Goal: Check status: Check status

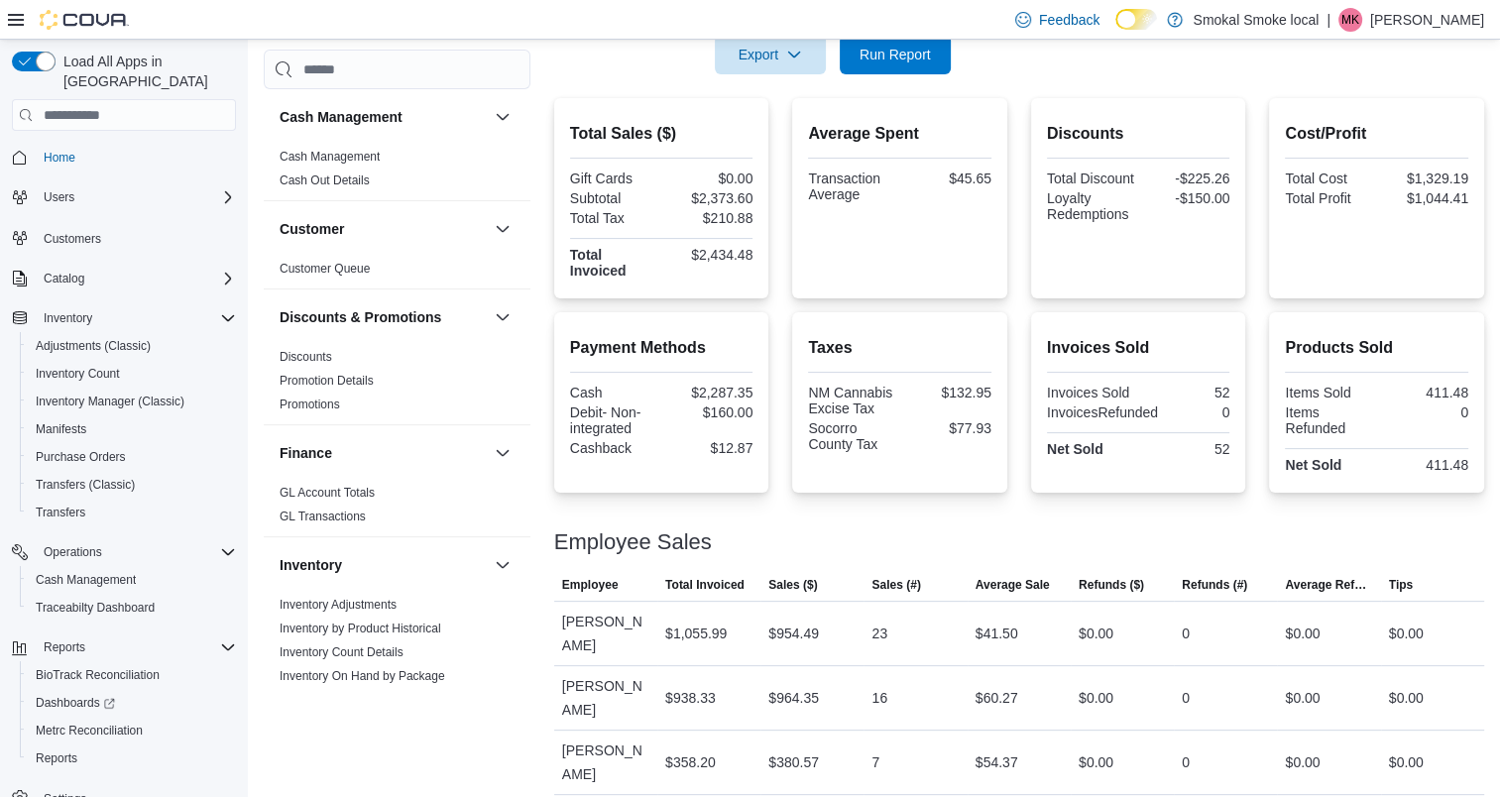
scroll to position [421, 0]
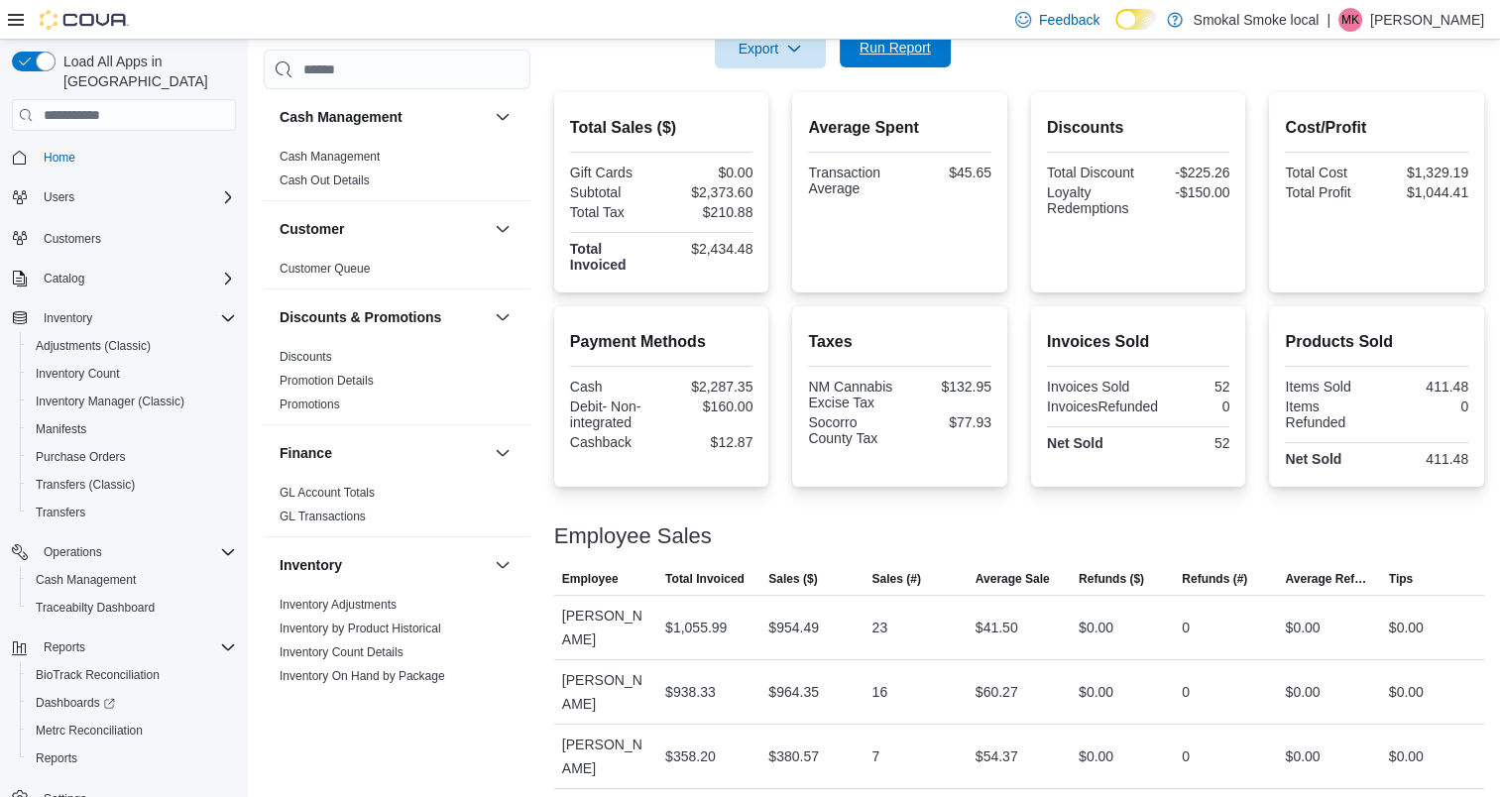
click at [900, 58] on span "Run Report" at bounding box center [895, 48] width 87 height 40
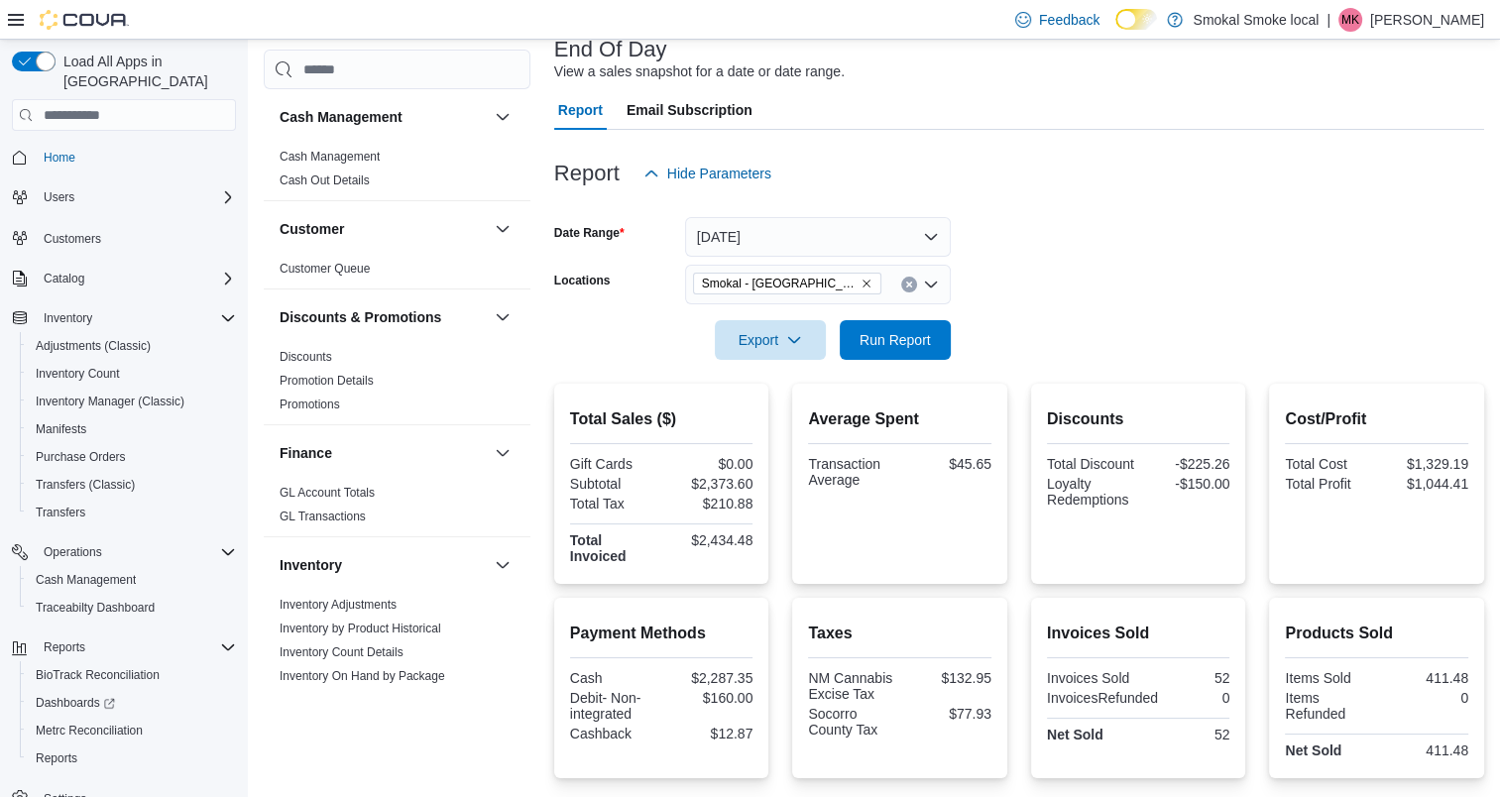
scroll to position [120, 0]
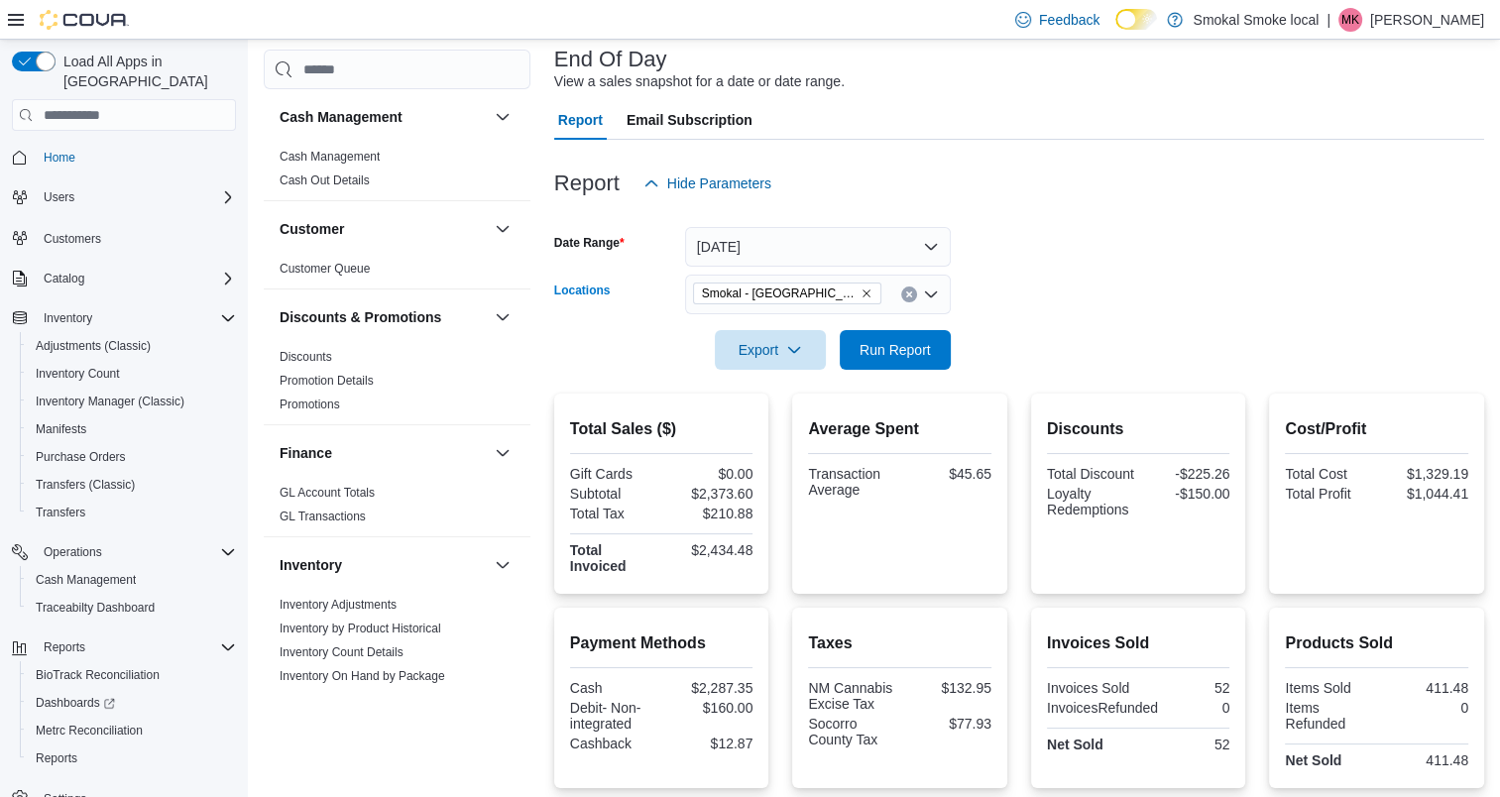
click at [861, 292] on icon "Remove Smokal - Socorro from selection in this group" at bounding box center [867, 294] width 12 height 12
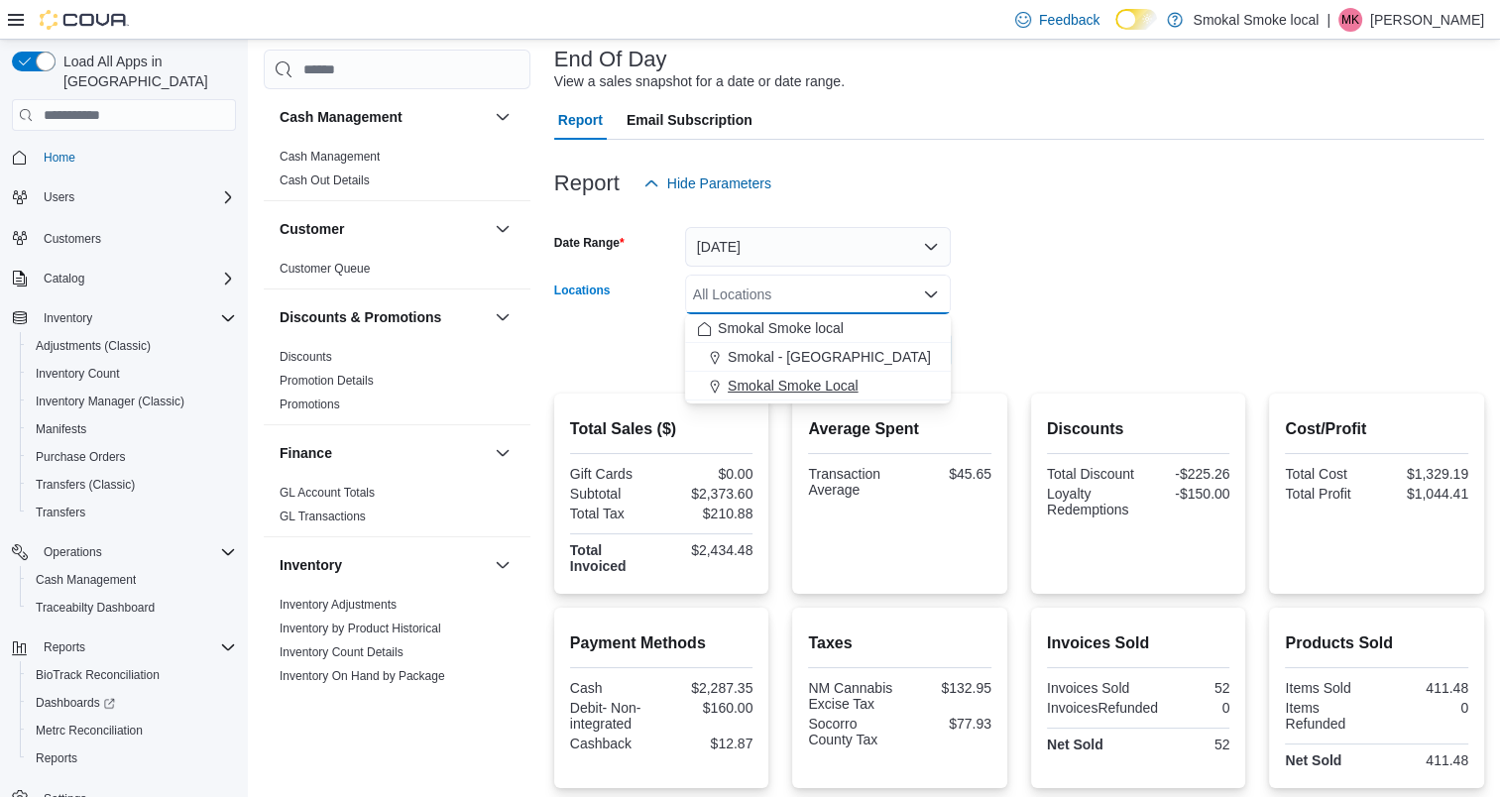
click at [797, 392] on span "Smokal Smoke Local" at bounding box center [793, 386] width 131 height 20
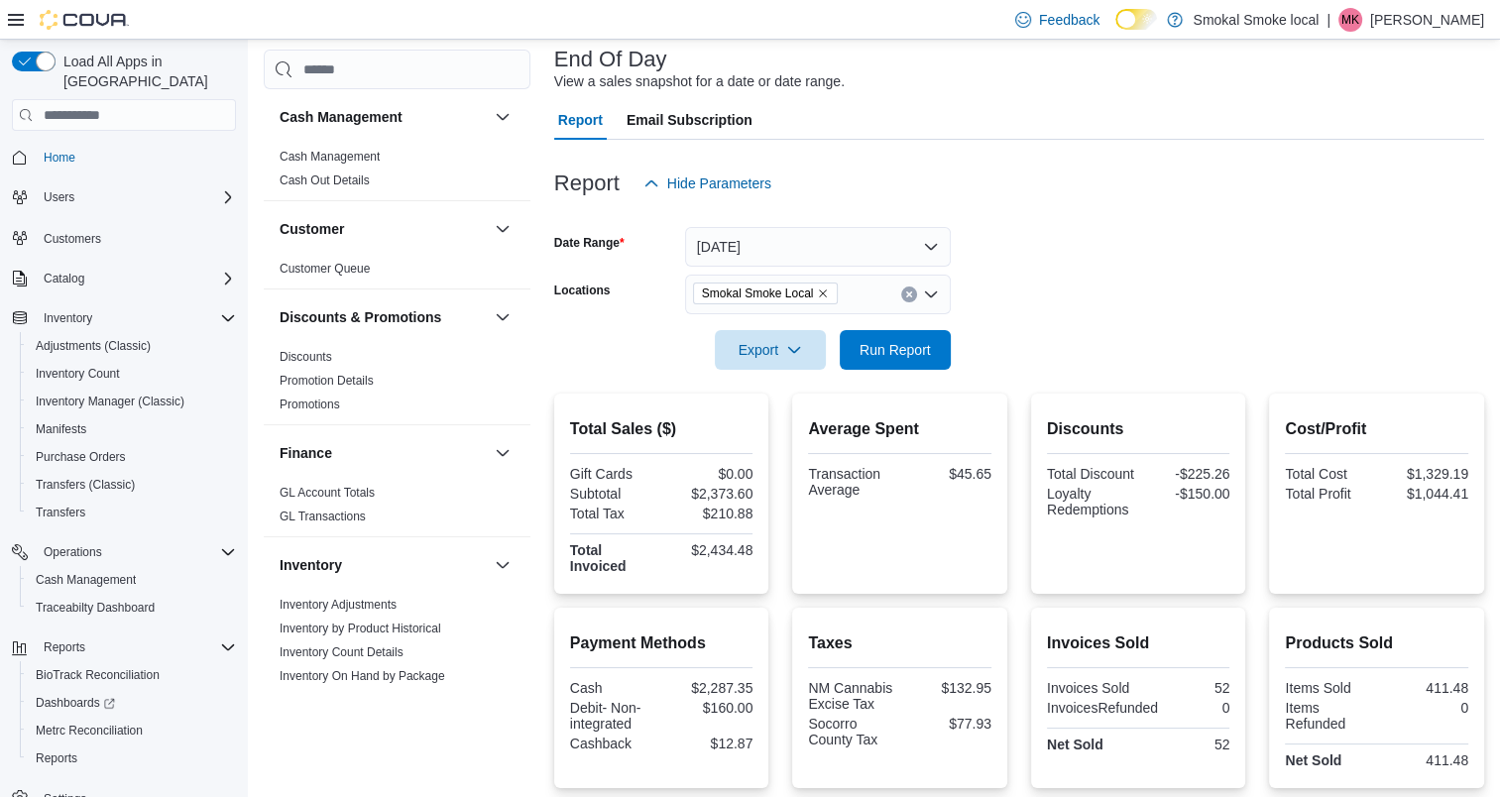
click at [1143, 280] on form "Date Range [DATE] Locations [GEOGRAPHIC_DATA] Smoke Local Export Run Report" at bounding box center [1019, 286] width 930 height 167
click at [899, 361] on span "Run Report" at bounding box center [895, 349] width 87 height 40
click at [821, 290] on icon "Remove Smokal Smoke Local from selection in this group" at bounding box center [823, 294] width 12 height 12
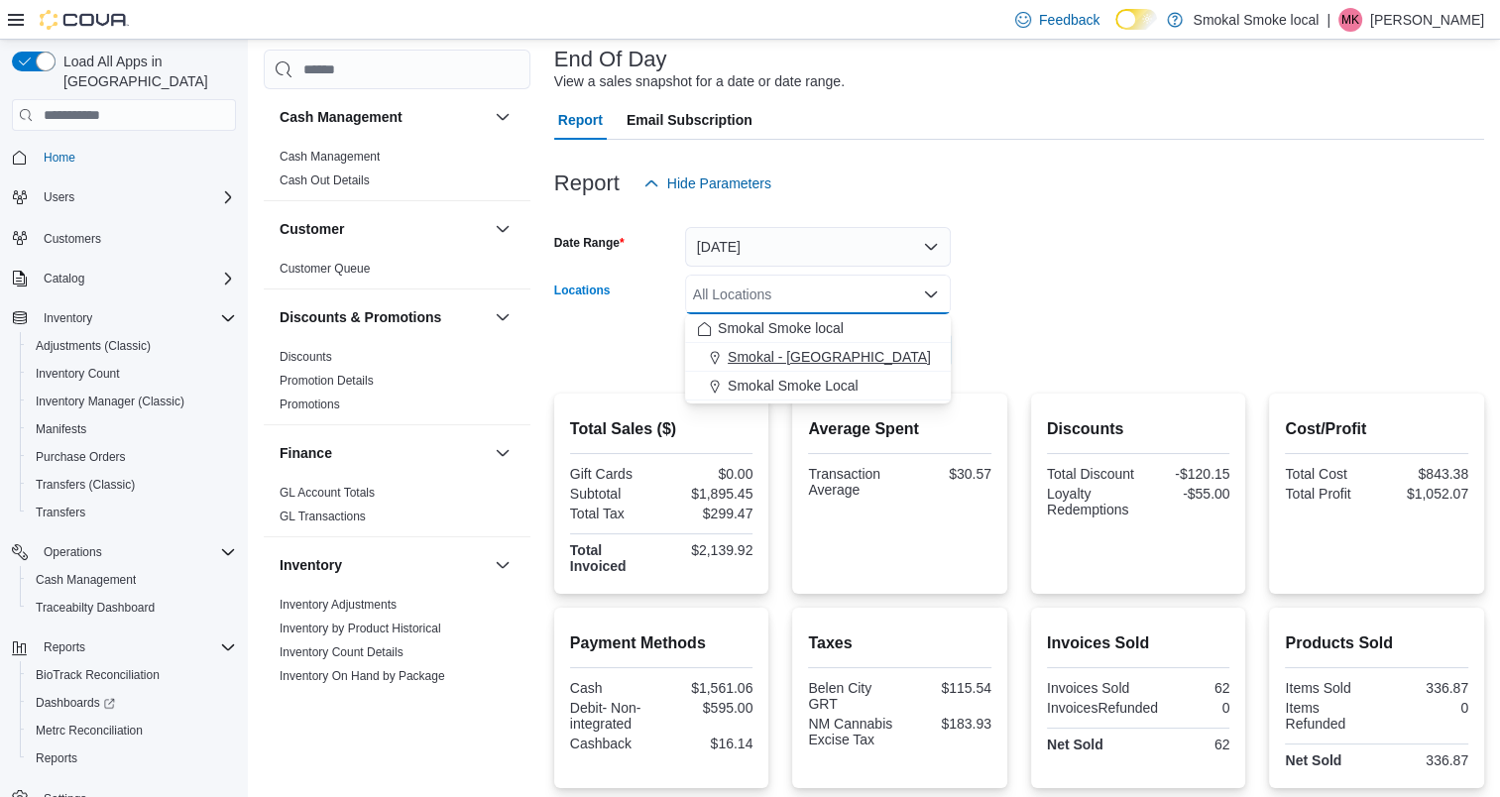
click at [793, 353] on span "Smokal - [GEOGRAPHIC_DATA]" at bounding box center [829, 357] width 203 height 20
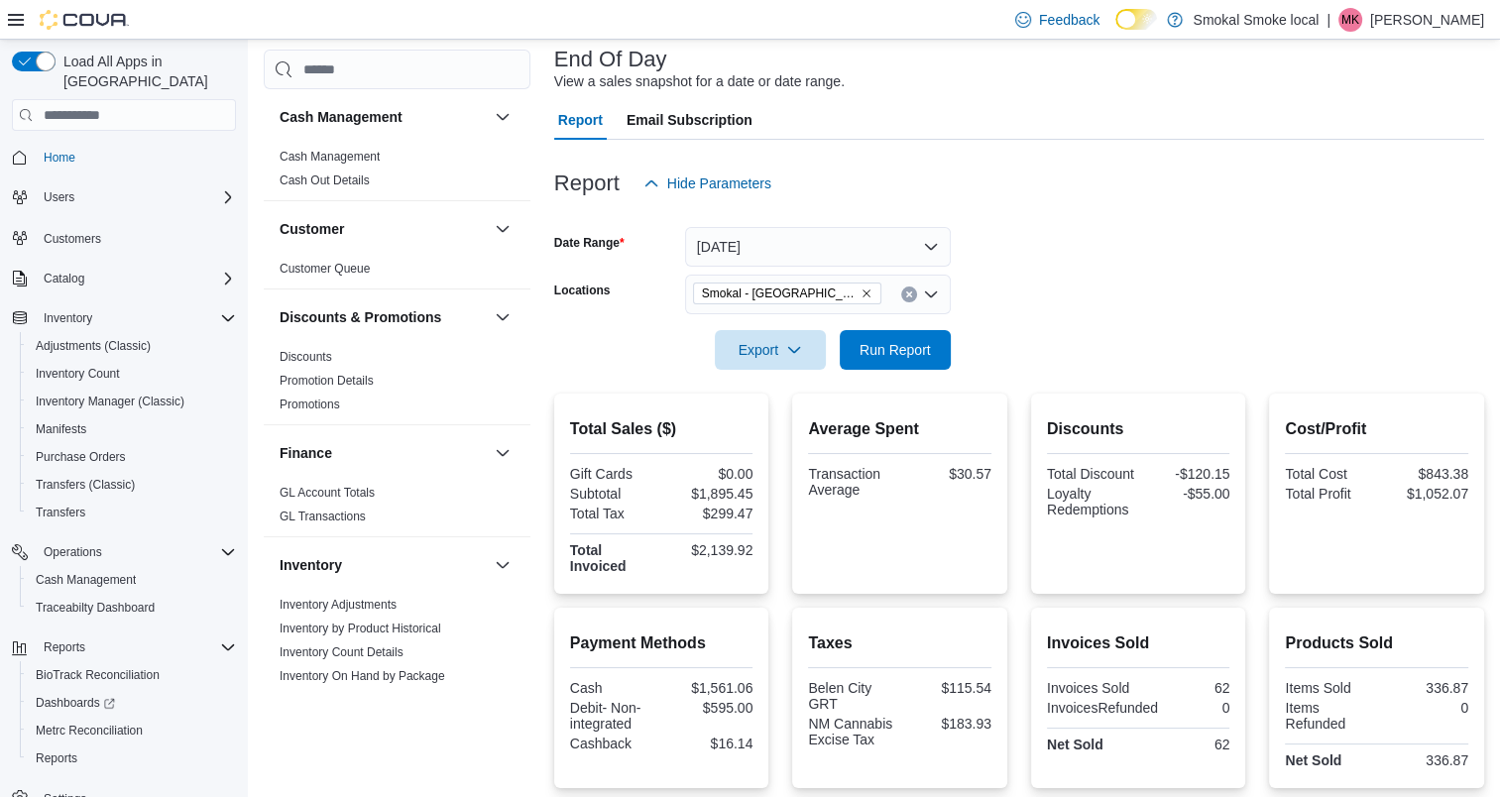
click at [1234, 280] on form "Date Range [DATE] Locations [GEOGRAPHIC_DATA] - [GEOGRAPHIC_DATA] Export Run Re…" at bounding box center [1019, 286] width 930 height 167
click at [901, 356] on span "Run Report" at bounding box center [895, 349] width 71 height 20
click at [898, 348] on span "Run Report" at bounding box center [895, 349] width 71 height 20
click at [902, 347] on span "Run Report" at bounding box center [895, 349] width 71 height 20
